Goal: Book appointment/travel/reservation

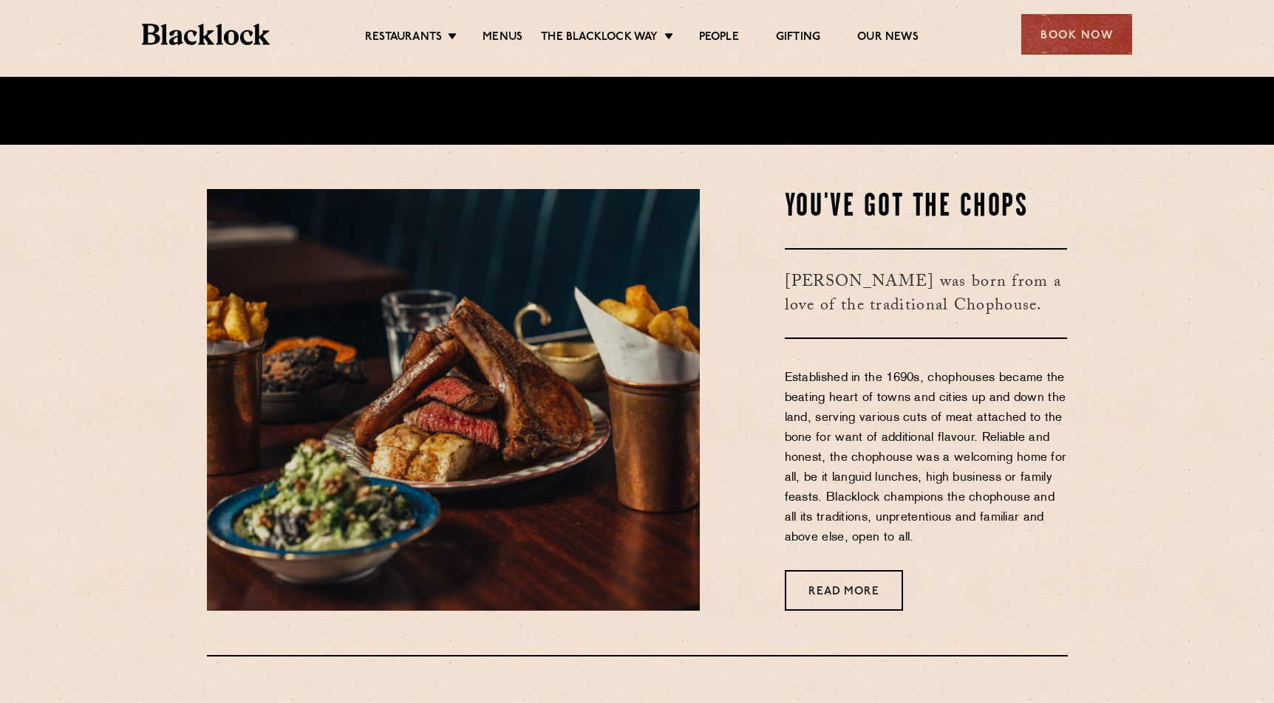
scroll to position [561, 0]
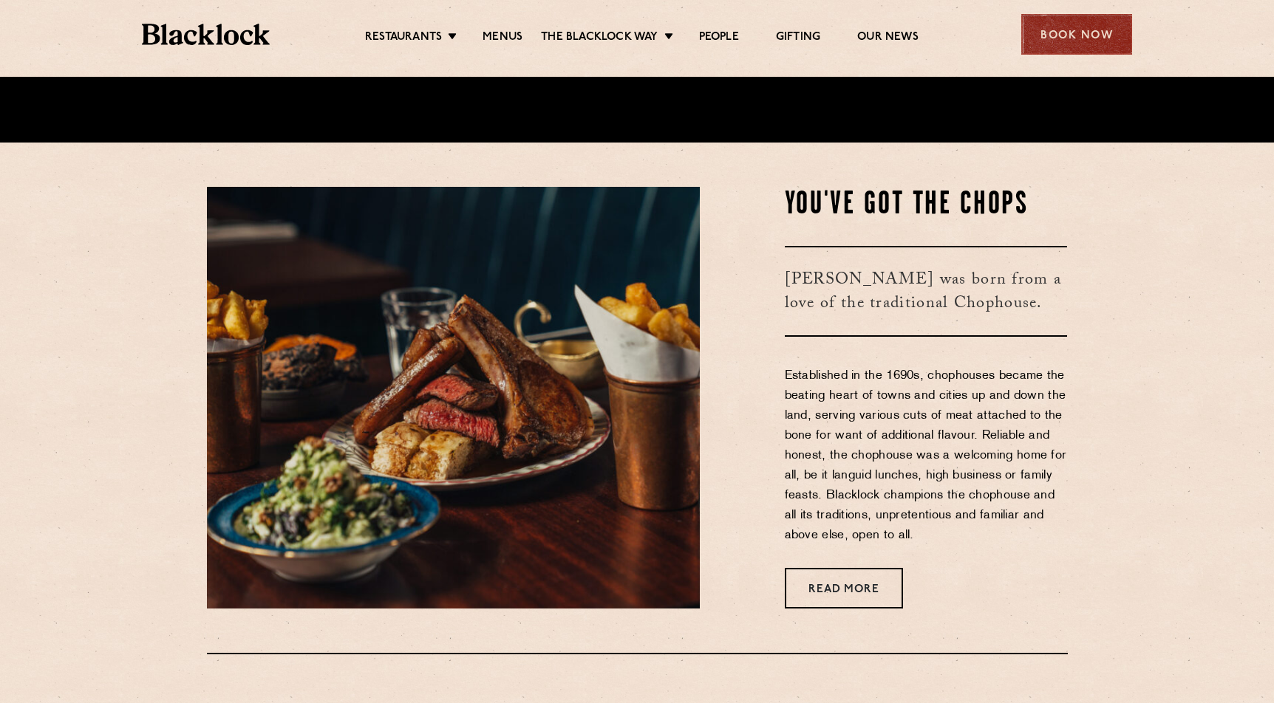
click at [700, 16] on div "Book Now" at bounding box center [1076, 34] width 111 height 41
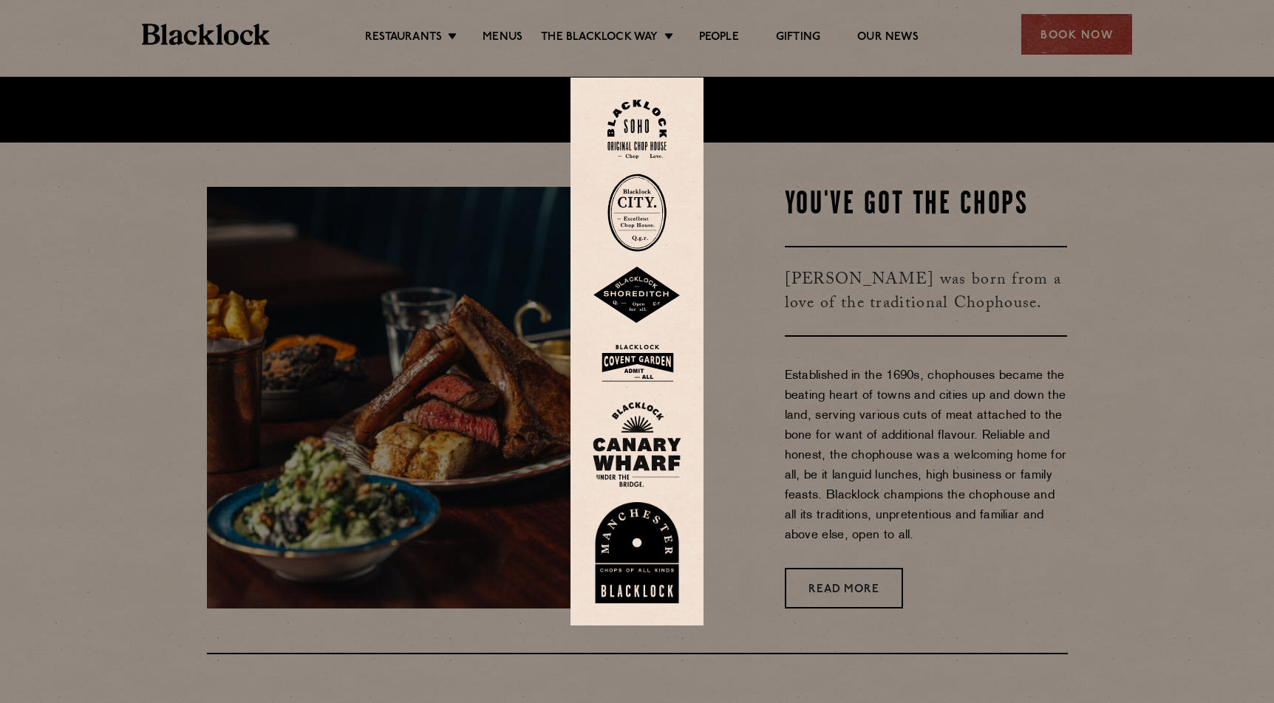
click at [633, 217] on img at bounding box center [636, 213] width 59 height 78
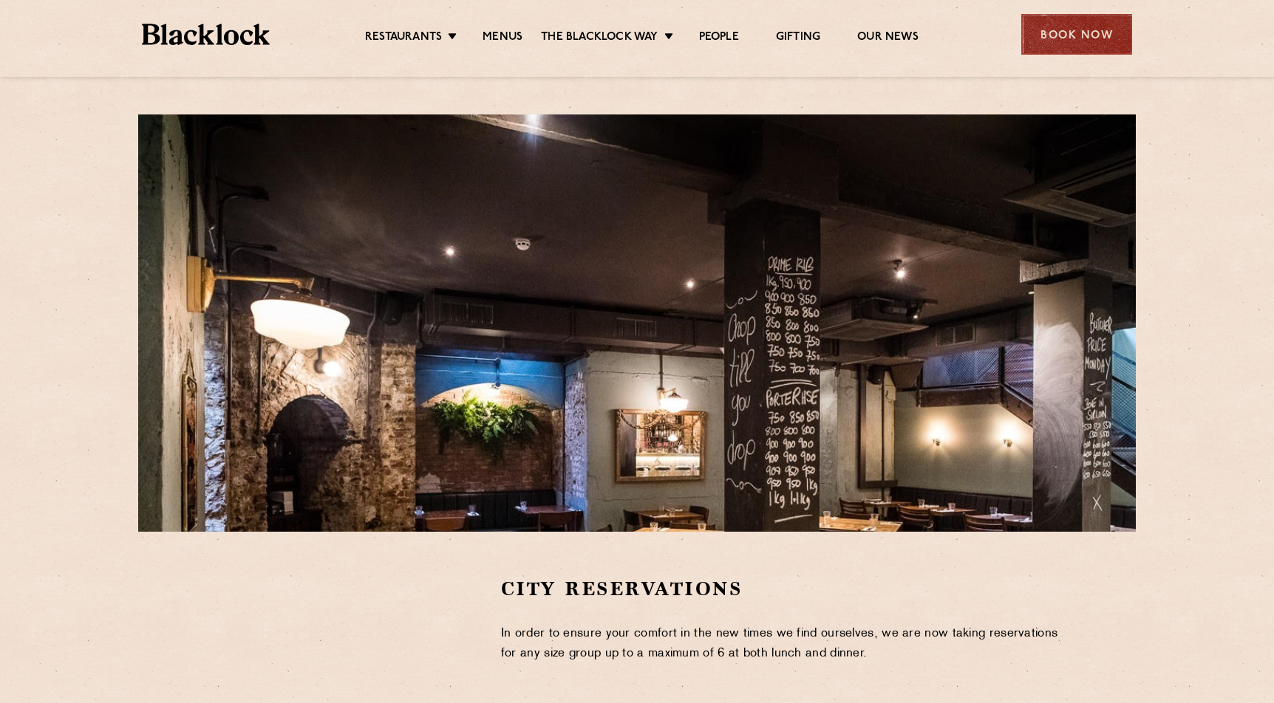
click at [1074, 40] on div "Book Now" at bounding box center [1076, 34] width 111 height 41
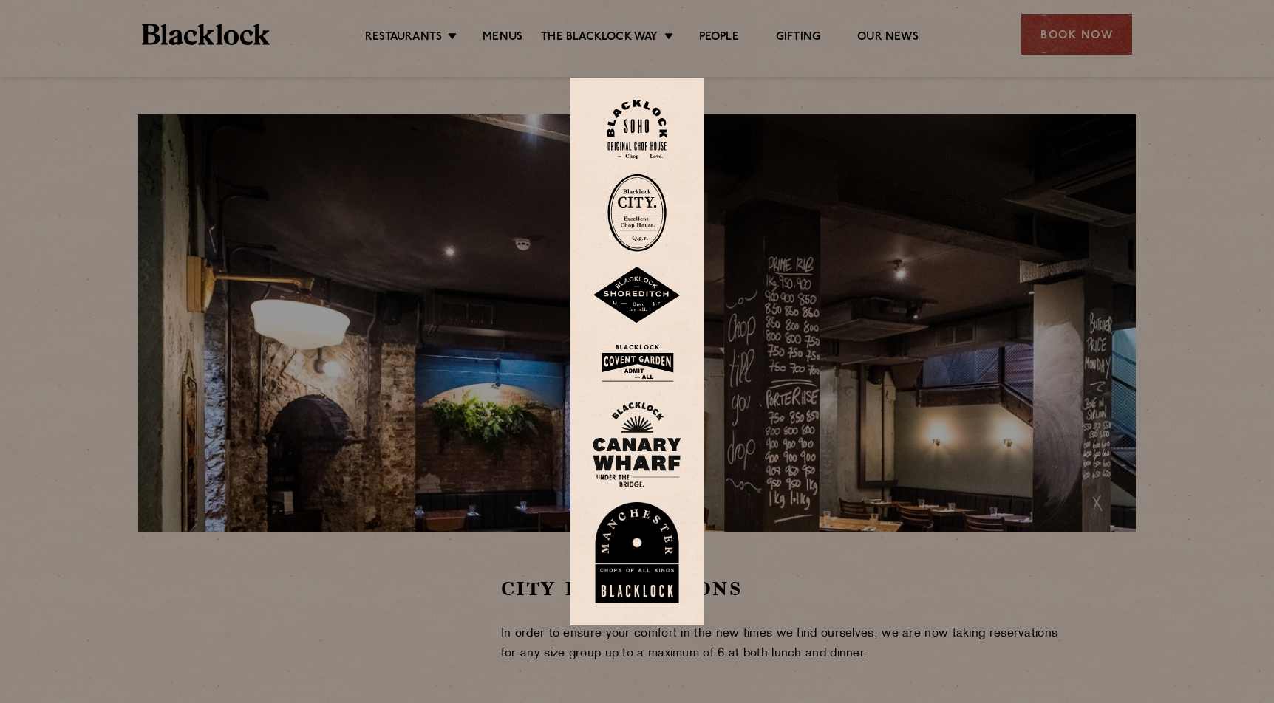
click at [633, 214] on img at bounding box center [636, 213] width 59 height 78
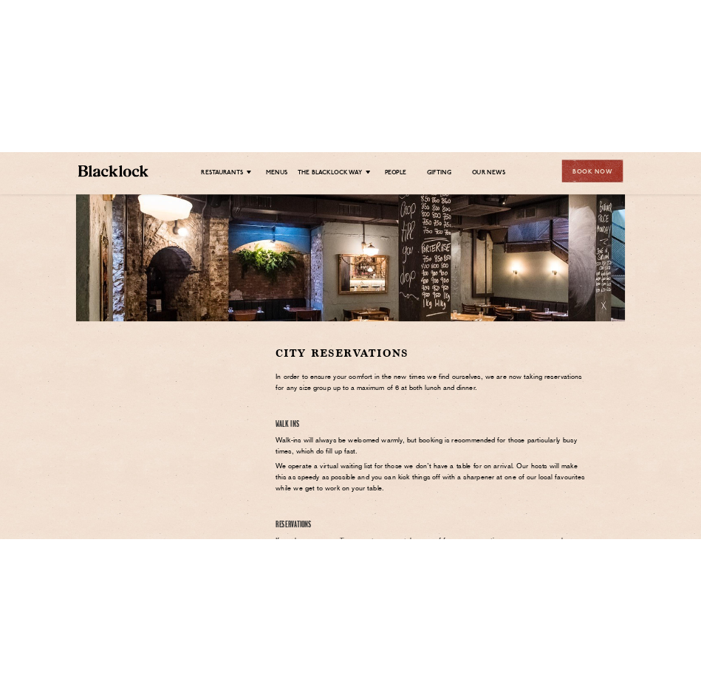
scroll to position [228, 0]
